Goal: Transaction & Acquisition: Purchase product/service

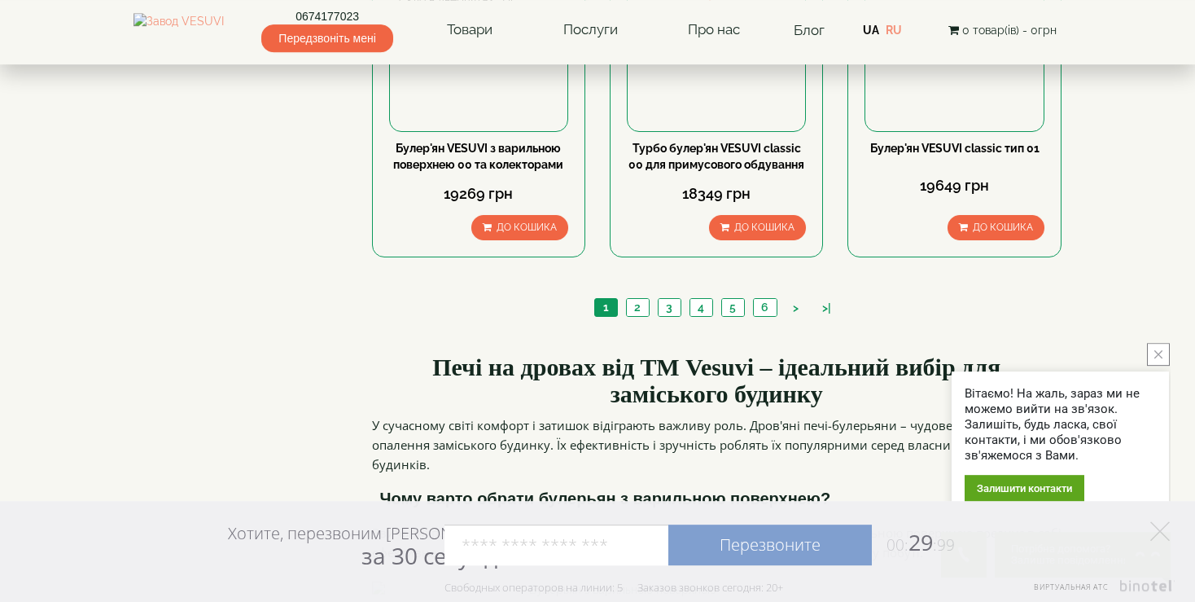
scroll to position [2052, 0]
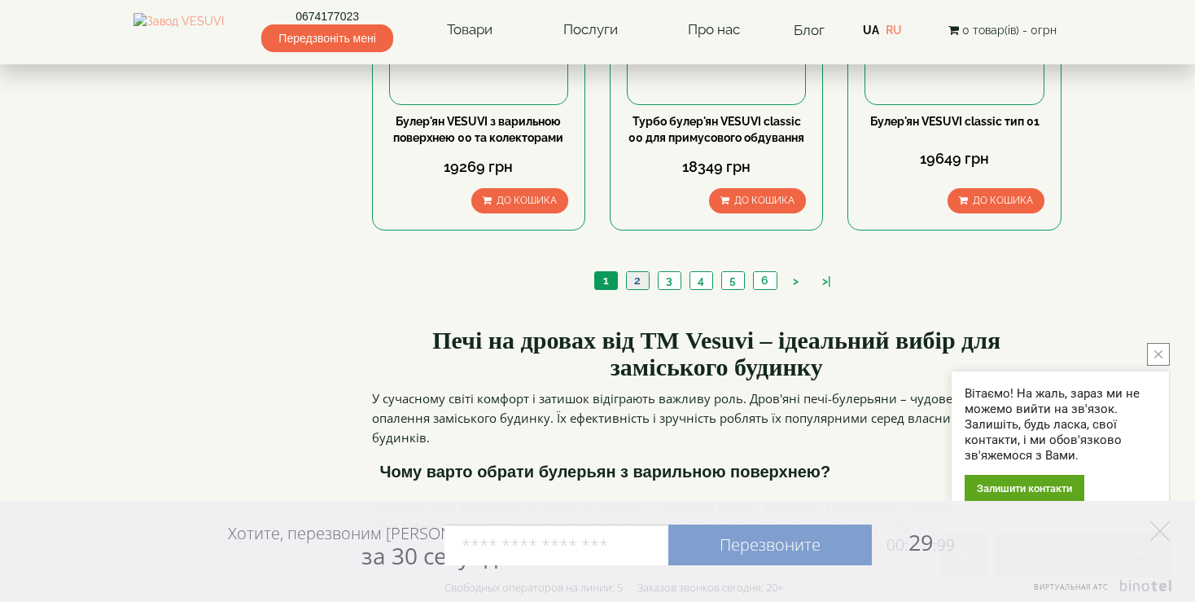
click at [641, 272] on link "2" at bounding box center [637, 280] width 23 height 17
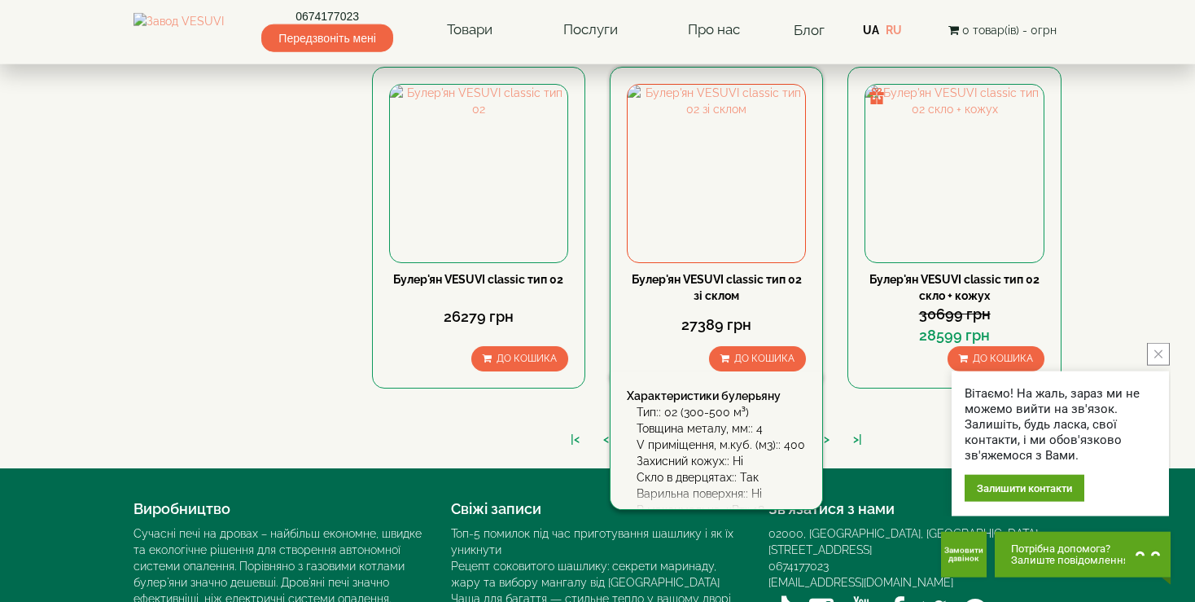
scroll to position [1895, 0]
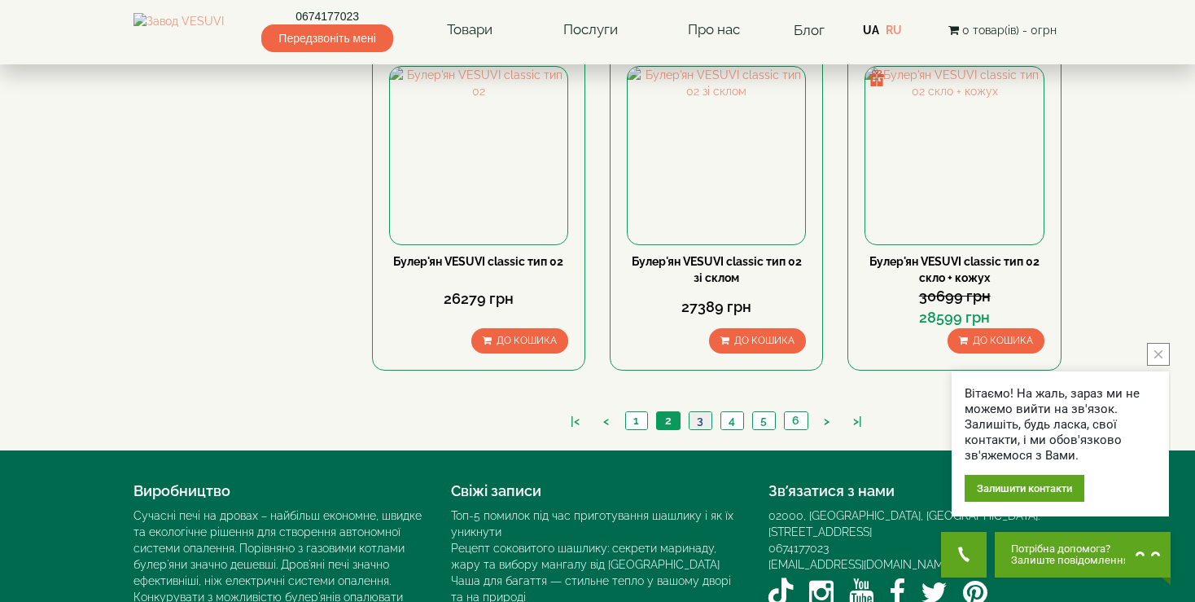
click at [699, 412] on link "3" at bounding box center [700, 420] width 23 height 17
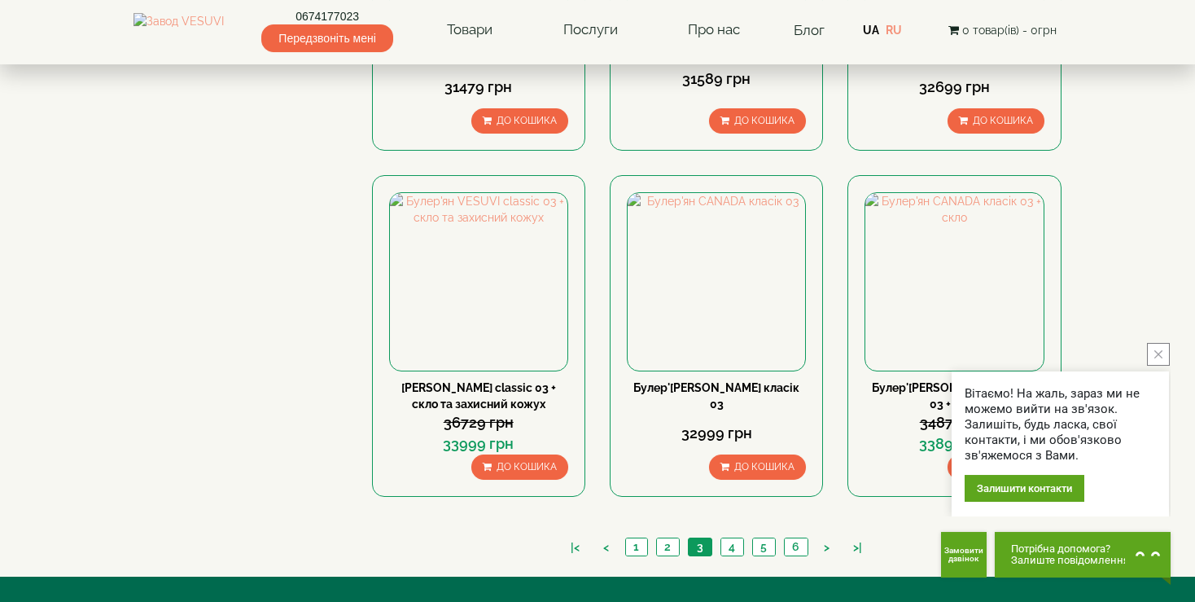
scroll to position [1887, 0]
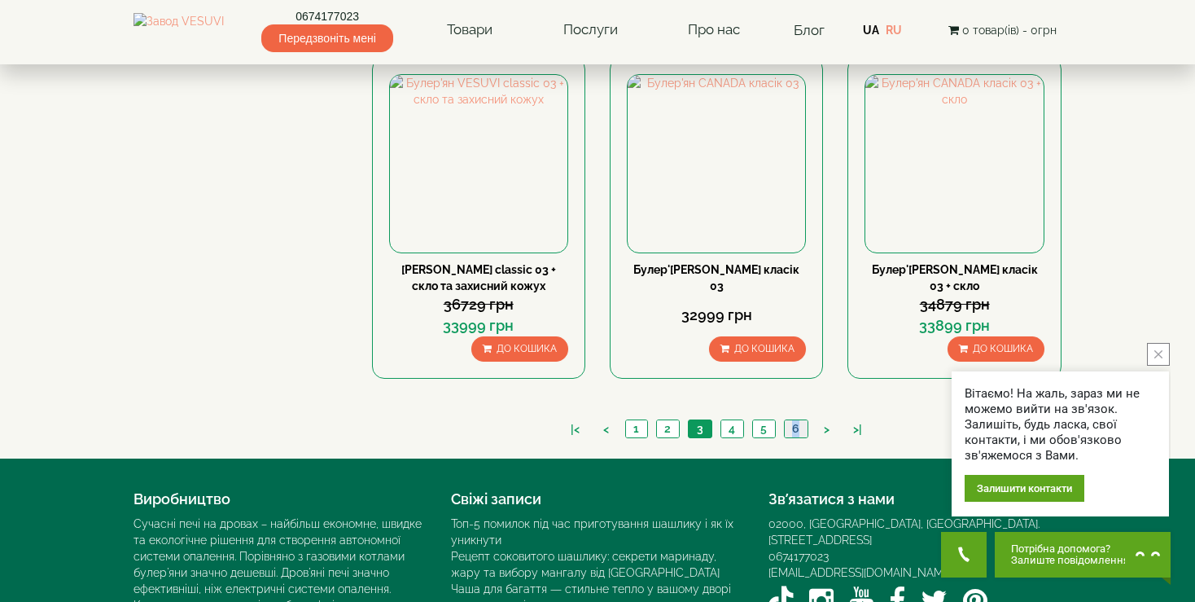
click at [804, 419] on li "6" at bounding box center [796, 428] width 24 height 19
click at [791, 420] on link "6" at bounding box center [796, 428] width 24 height 17
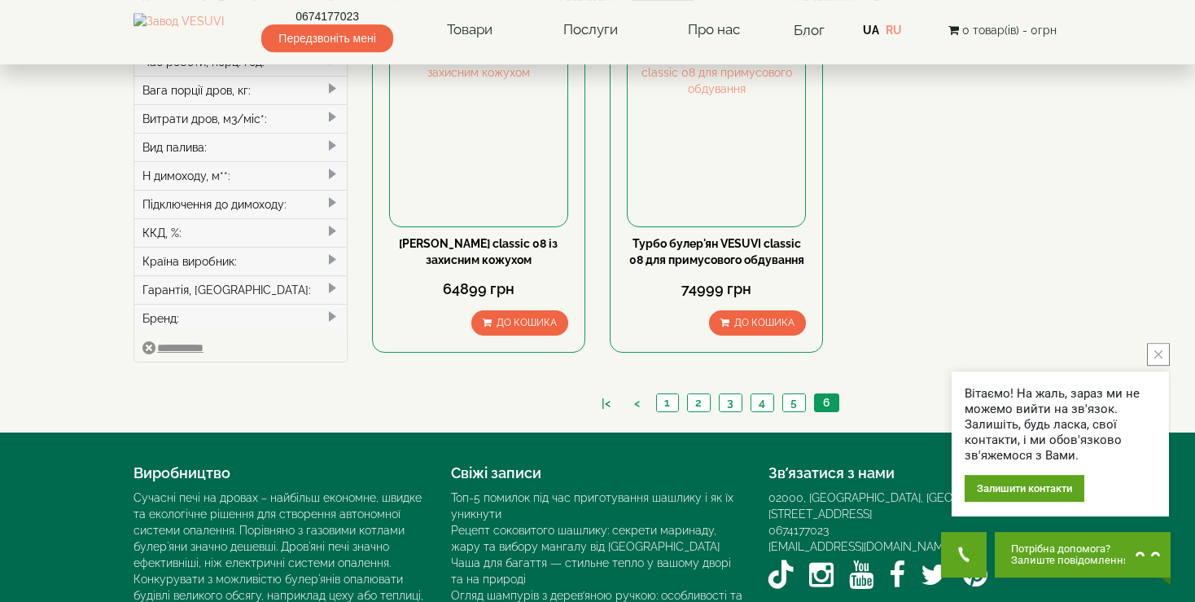
scroll to position [532, 0]
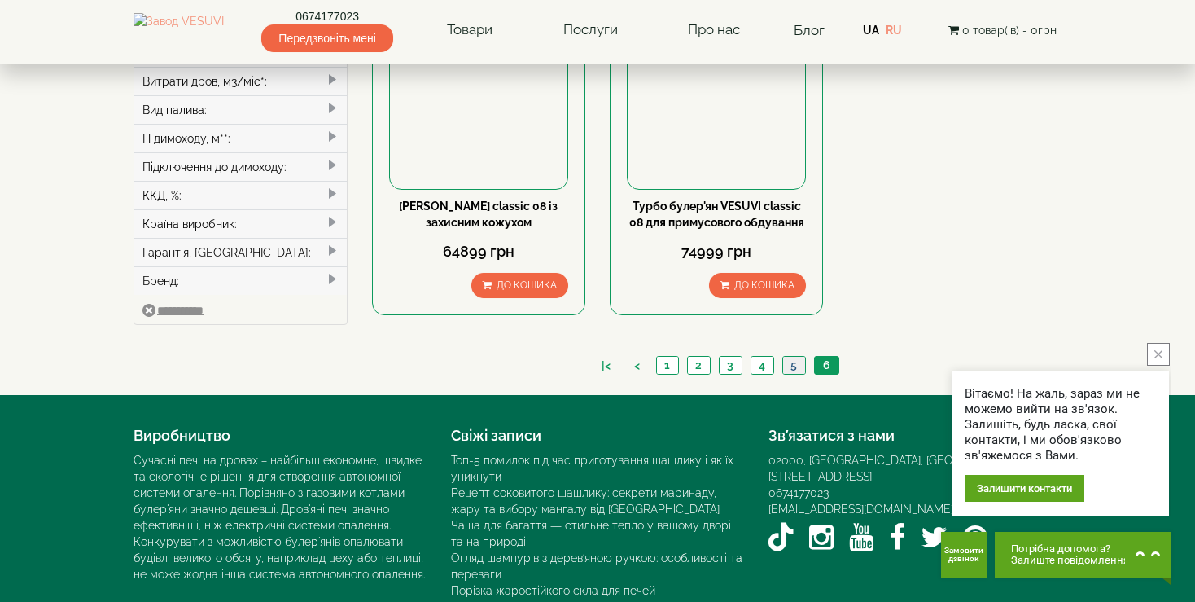
click at [794, 357] on link "5" at bounding box center [793, 365] width 23 height 17
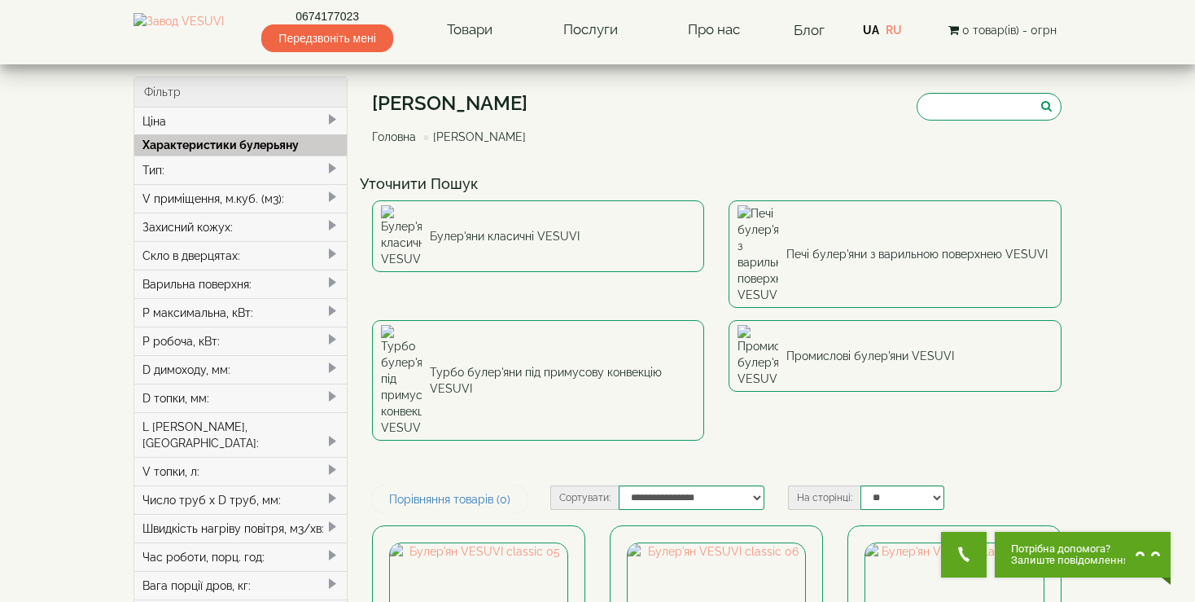
scroll to position [246, 0]
